Goal: Transaction & Acquisition: Purchase product/service

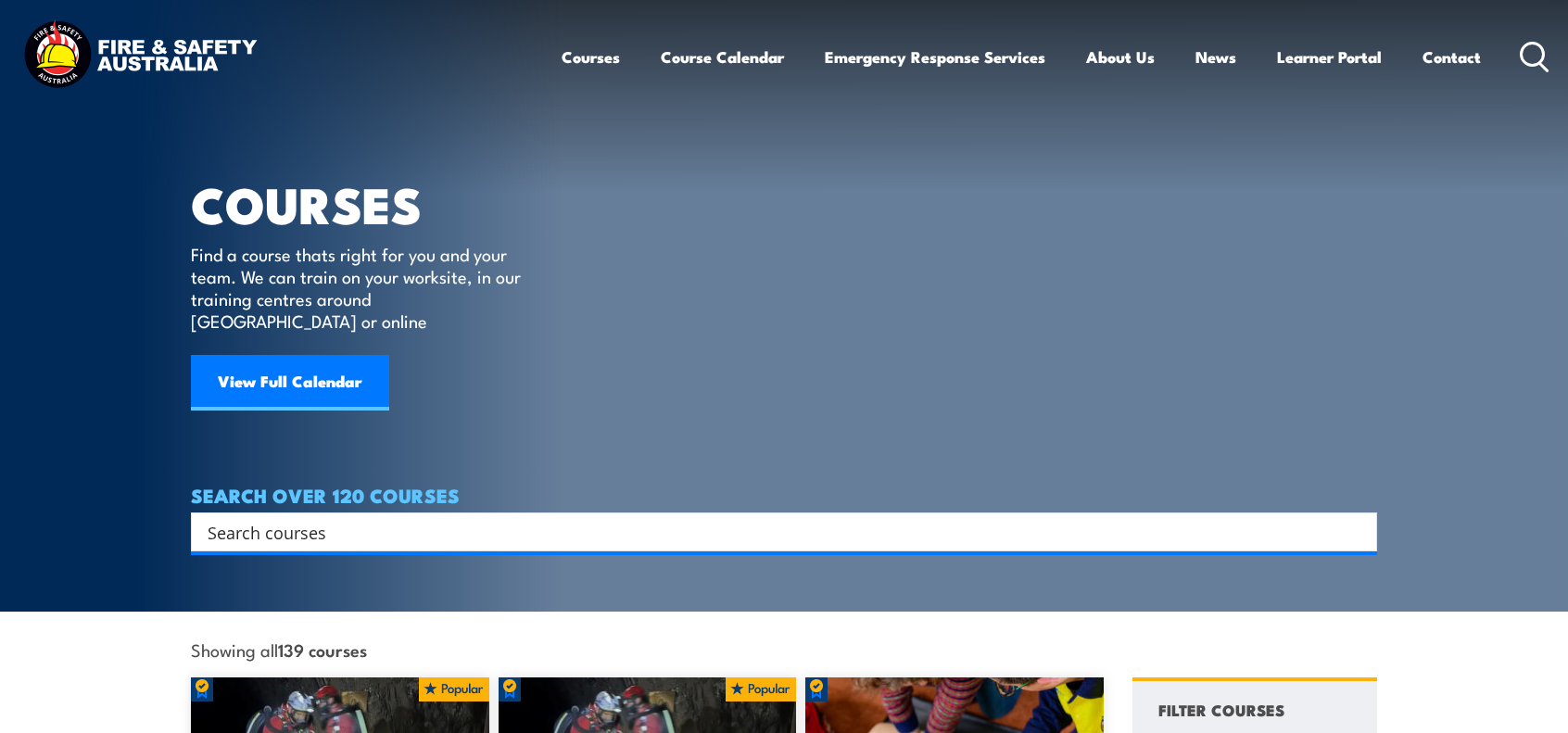
click at [942, 518] on input "Search input" at bounding box center [771, 532] width 1129 height 28
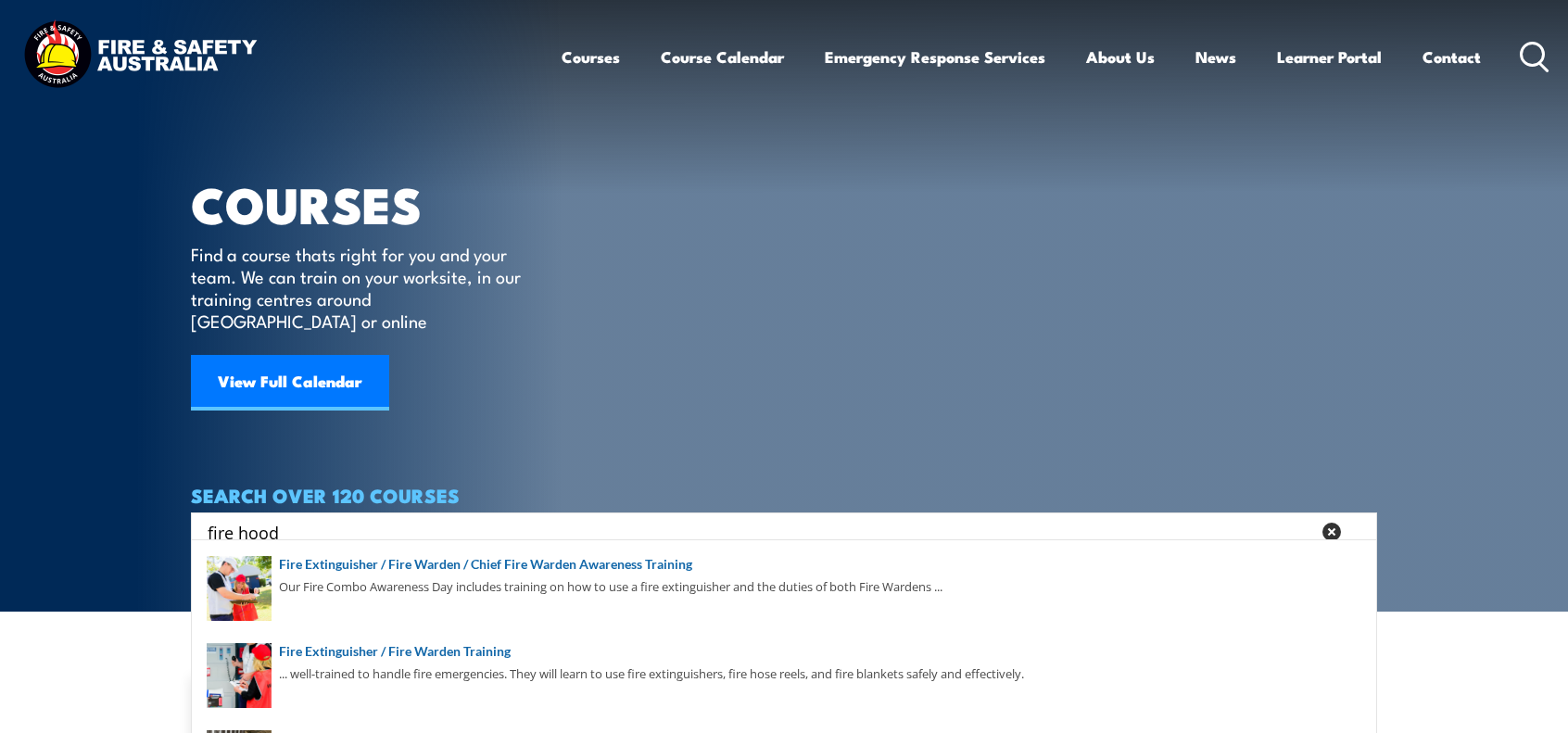
type input "fire hood"
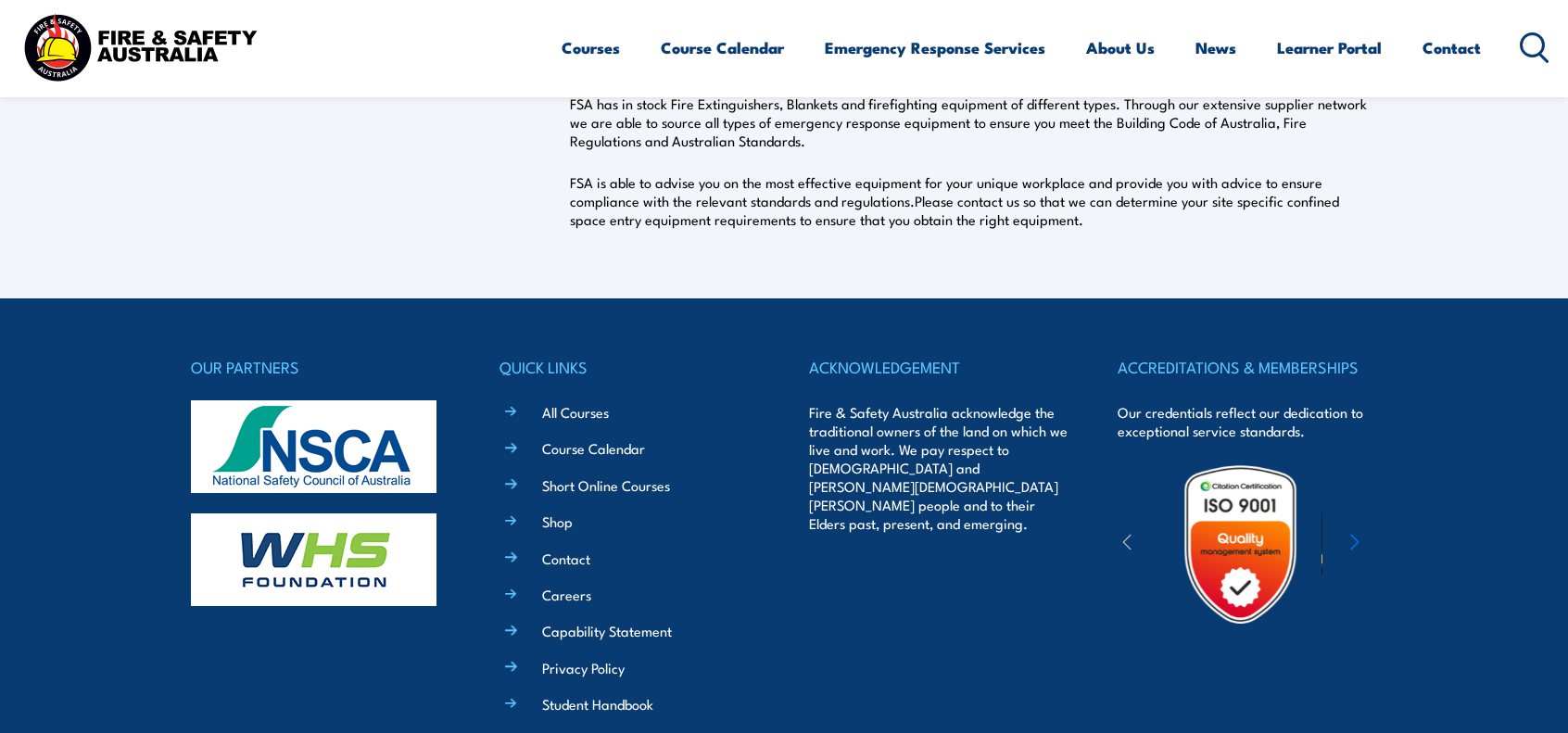
scroll to position [775, 0]
